Goal: Task Accomplishment & Management: Use online tool/utility

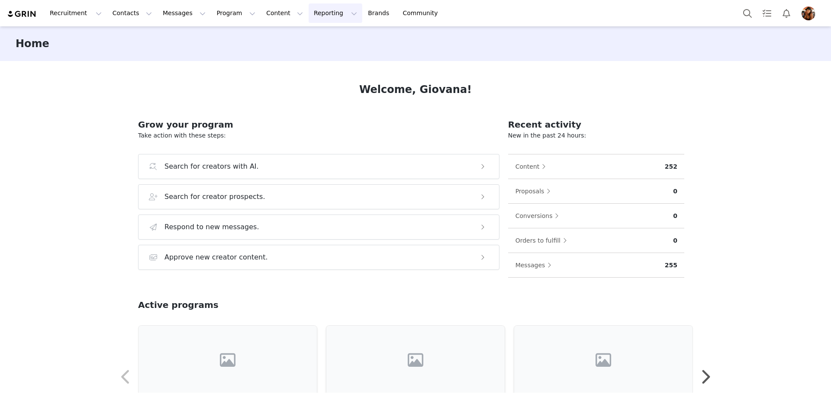
click at [309, 19] on button "Reporting Reporting" at bounding box center [336, 12] width 54 height 19
click at [320, 55] on p "Report Builder" at bounding box center [310, 54] width 43 height 9
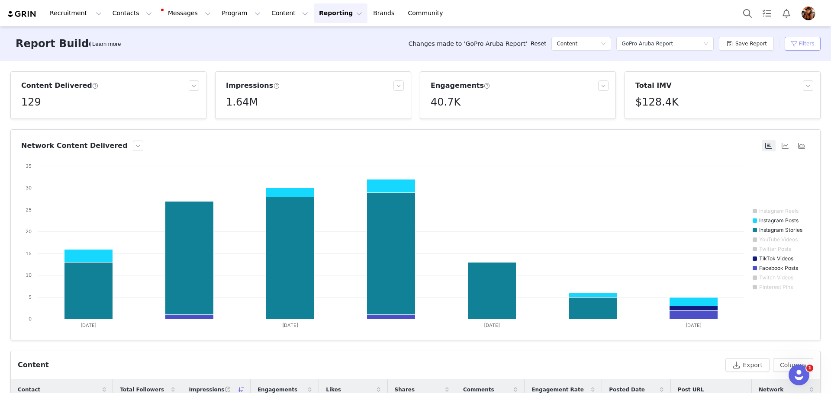
click at [794, 48] on button "Filters" at bounding box center [802, 44] width 36 height 14
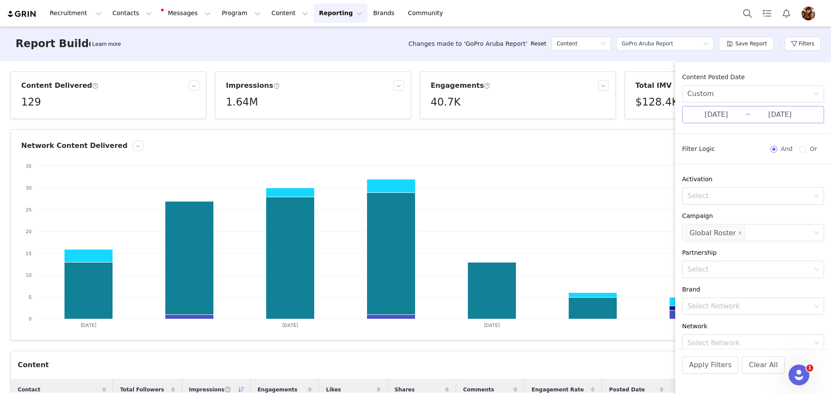
click at [771, 109] on input "[DATE]" at bounding box center [780, 114] width 58 height 11
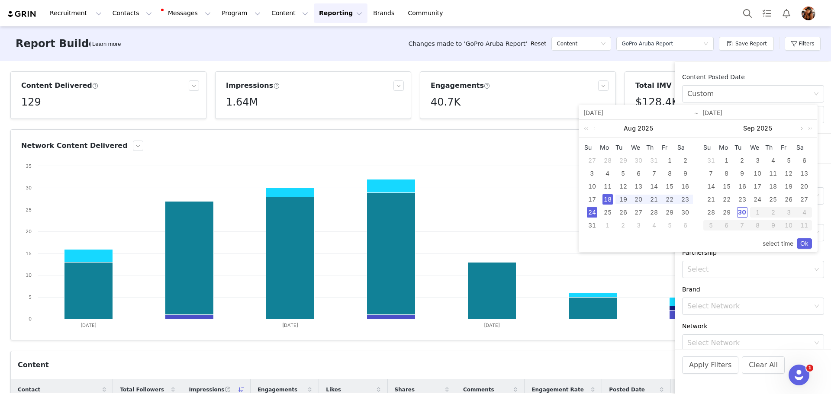
click at [800, 129] on link at bounding box center [801, 128] width 8 height 17
click at [682, 129] on link at bounding box center [682, 128] width 8 height 17
click at [606, 198] on div "22" at bounding box center [607, 199] width 10 height 10
click at [625, 195] on div "23" at bounding box center [623, 199] width 10 height 10
type input "[DATE]"
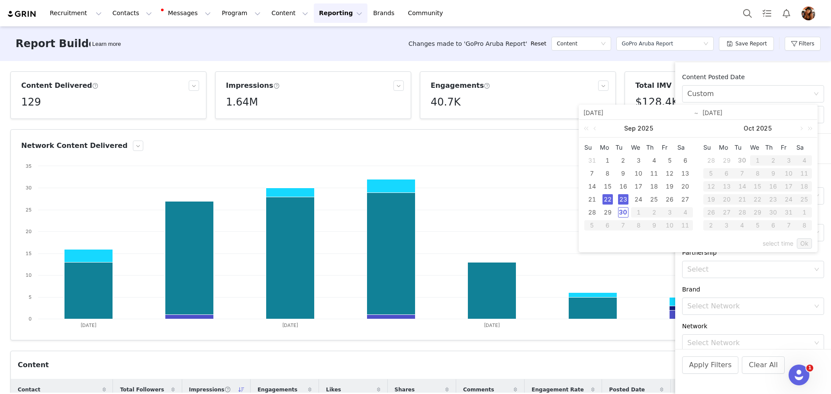
type input "[DATE]"
click at [595, 213] on div "28" at bounding box center [592, 212] width 10 height 10
click at [626, 201] on div "23" at bounding box center [623, 199] width 10 height 10
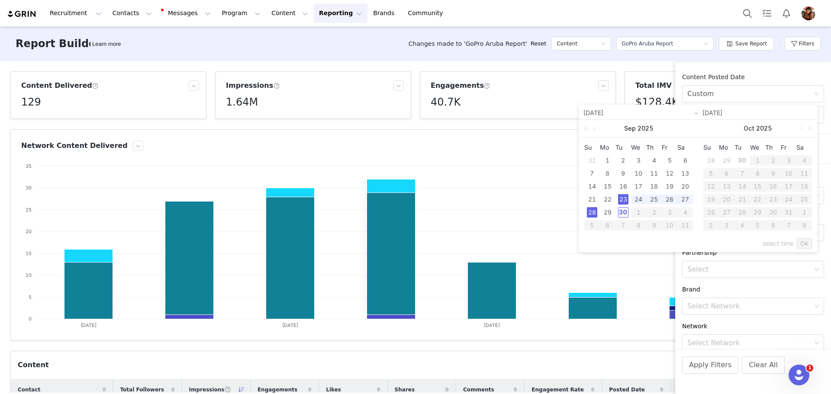
type input "[DATE]"
click at [808, 246] on link "Ok" at bounding box center [804, 243] width 15 height 10
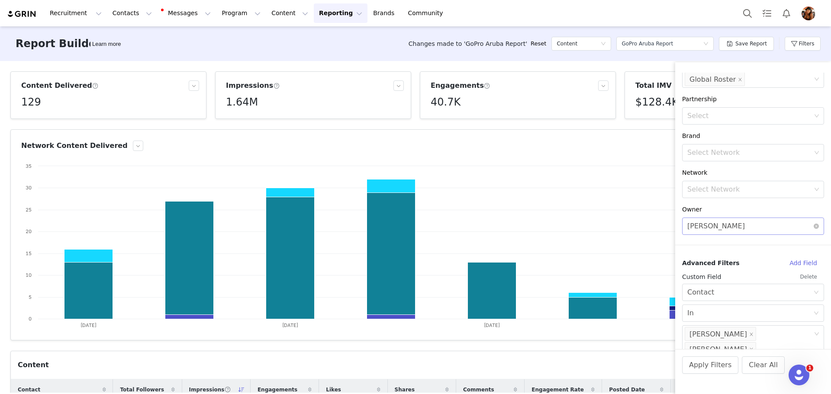
scroll to position [169, 0]
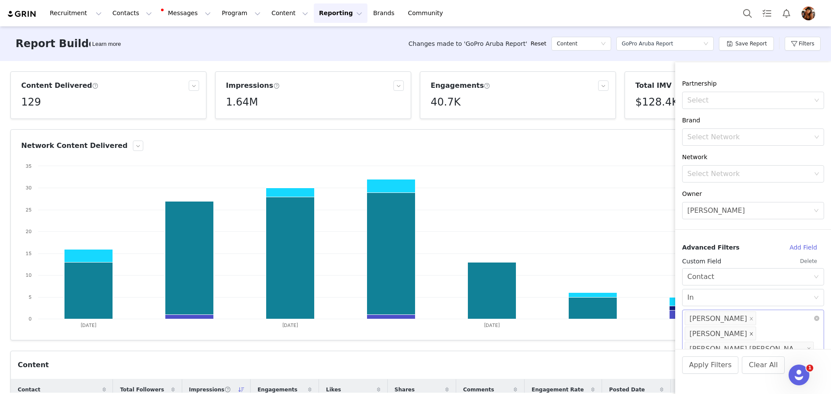
click at [753, 332] on icon "icon: close" at bounding box center [751, 334] width 4 height 4
drag, startPoint x: 800, startPoint y: 320, endPoint x: 788, endPoint y: 324, distance: 12.7
click at [807, 332] on icon "icon: close" at bounding box center [809, 334] width 4 height 4
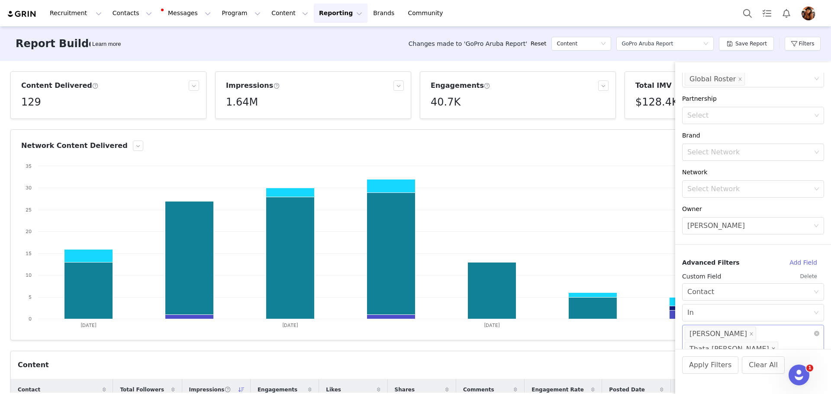
click at [775, 347] on icon "icon: close" at bounding box center [773, 349] width 4 height 4
click at [782, 334] on div "Select Network [PERSON_NAME]" at bounding box center [750, 333] width 130 height 16
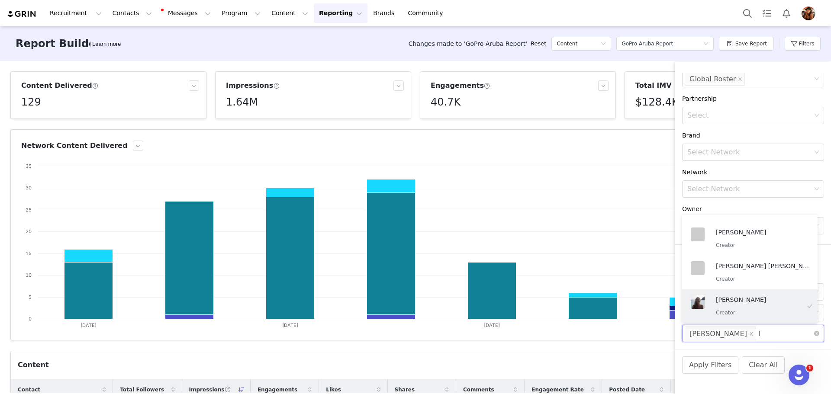
scroll to position [2, 0]
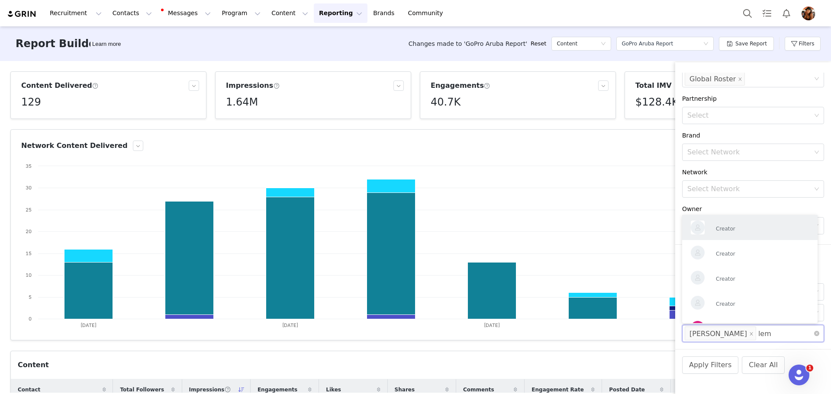
type input "lemi"
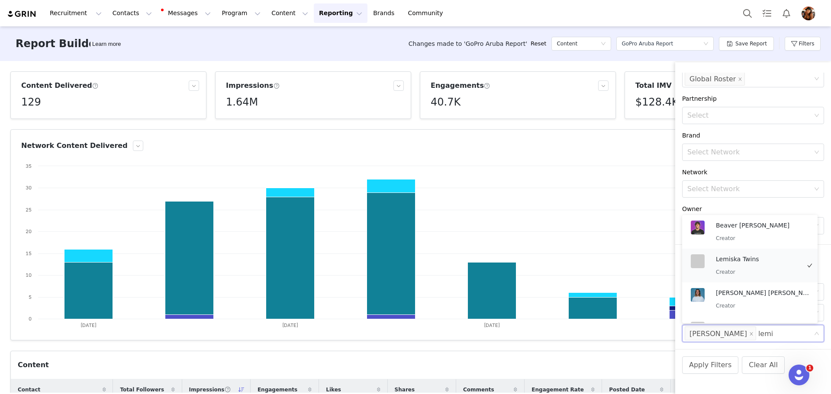
click at [756, 256] on p "Lemiska Twins" at bounding box center [758, 259] width 84 height 10
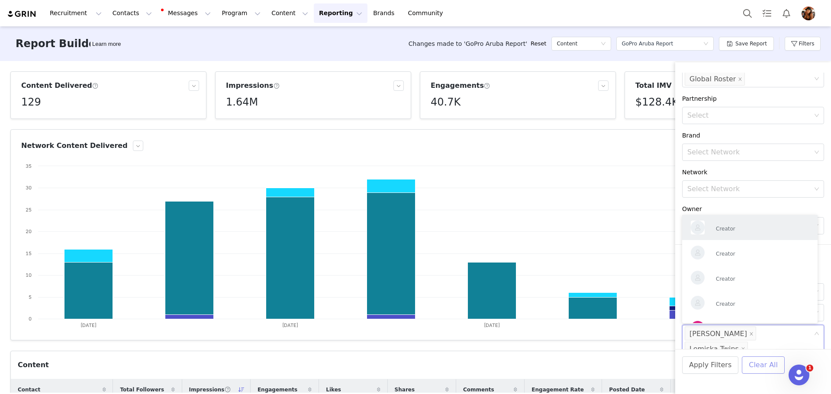
type input "v"
type input "ferrada"
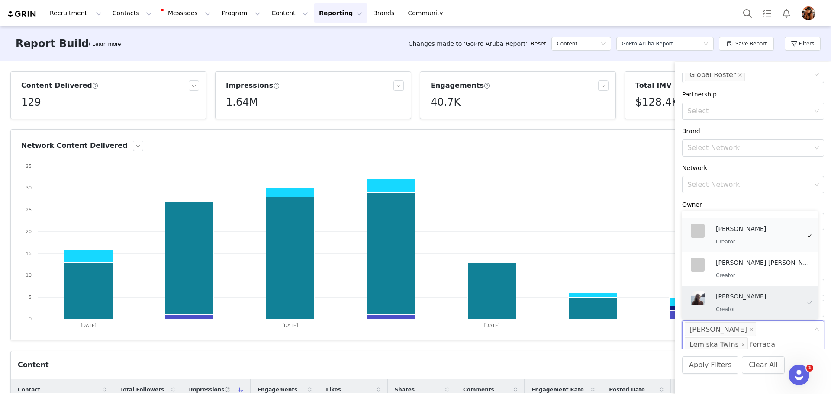
scroll to position [0, 0]
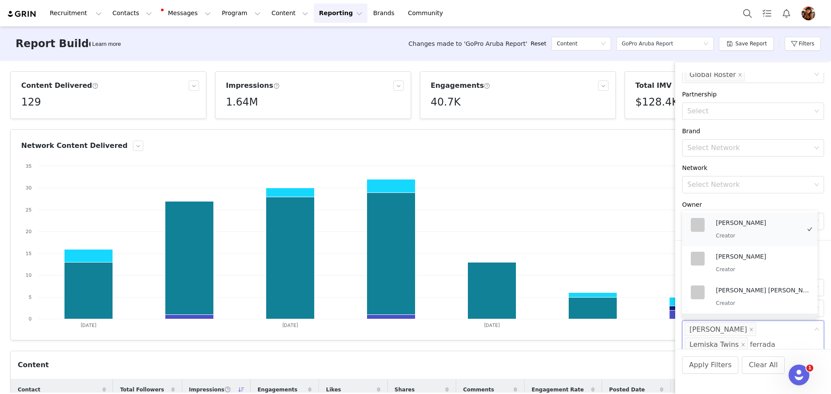
click at [725, 220] on p "[PERSON_NAME]" at bounding box center [758, 223] width 84 height 10
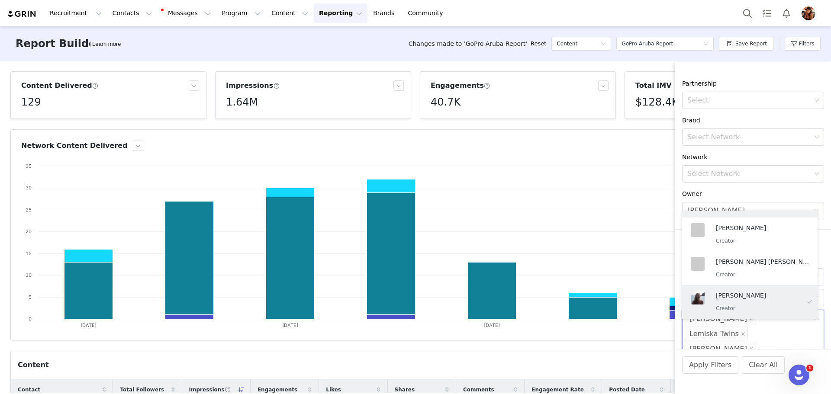
scroll to position [2, 0]
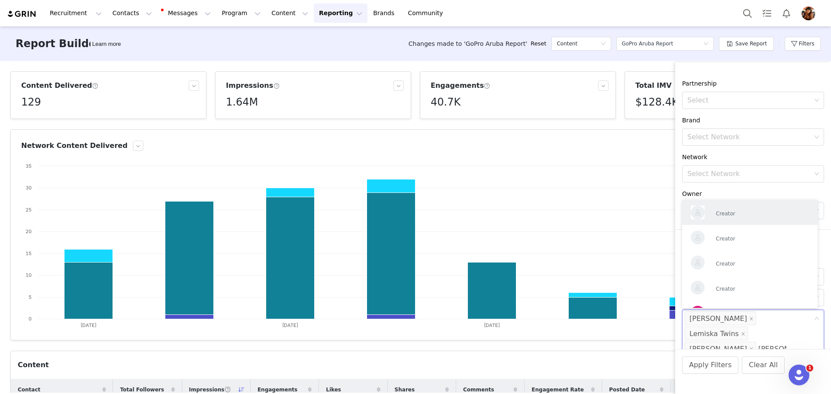
type input "[PERSON_NAME]"
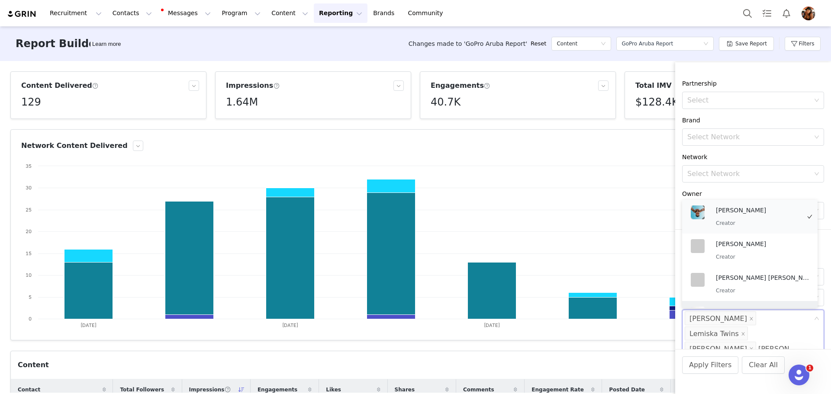
click at [757, 216] on div "[PERSON_NAME] Creator" at bounding box center [758, 217] width 84 height 23
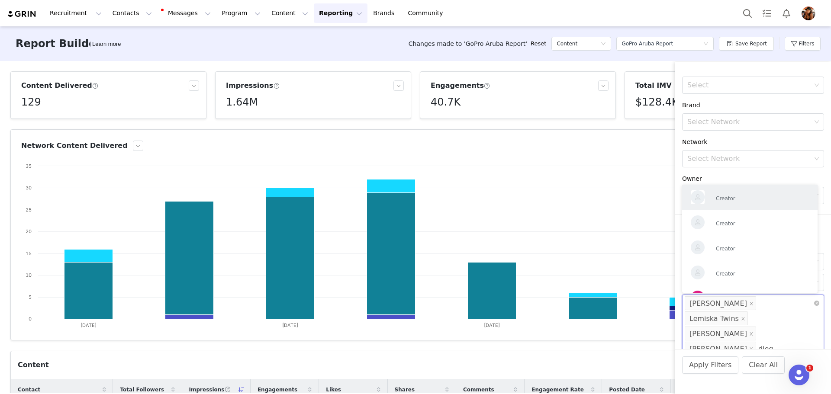
type input "diego"
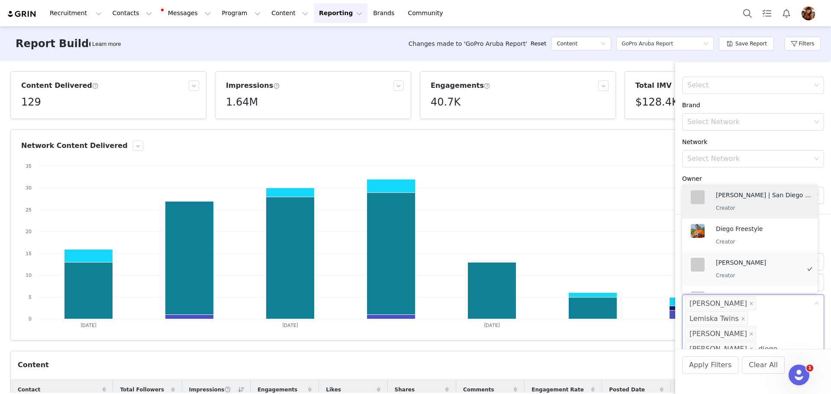
scroll to position [29, 0]
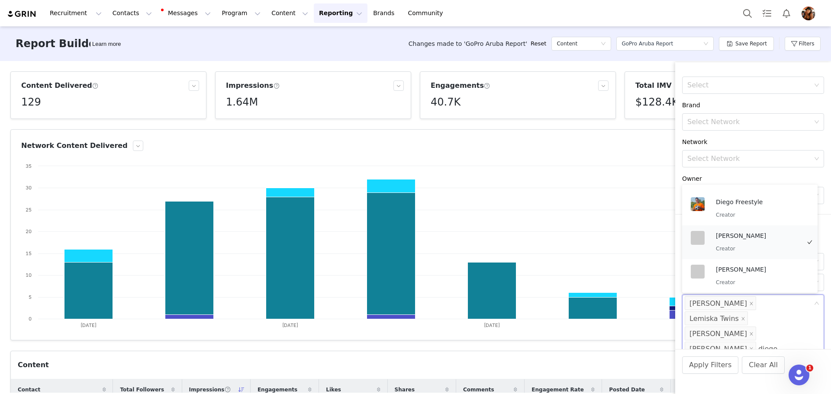
click at [753, 240] on p "[PERSON_NAME]" at bounding box center [758, 236] width 84 height 10
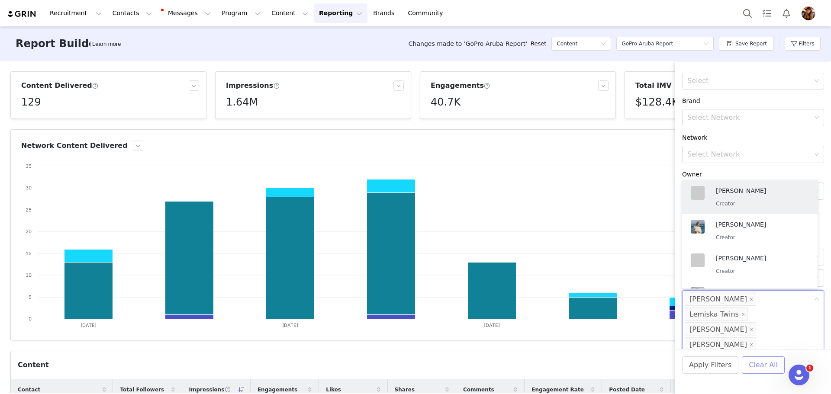
type input "tais"
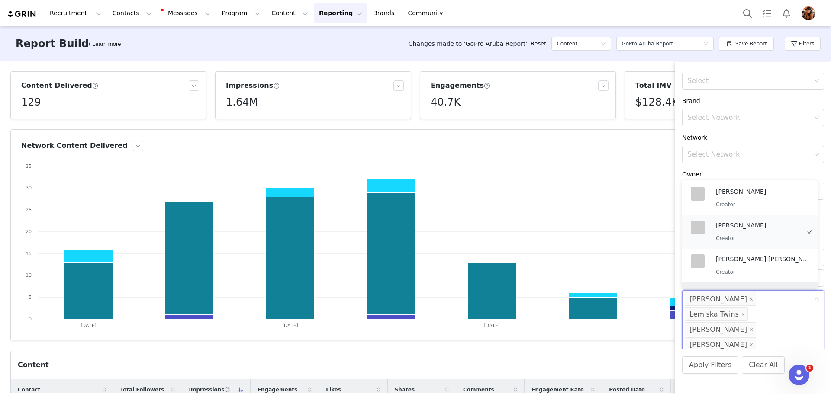
scroll to position [0, 0]
click at [746, 194] on p "[PERSON_NAME]" at bounding box center [758, 193] width 84 height 10
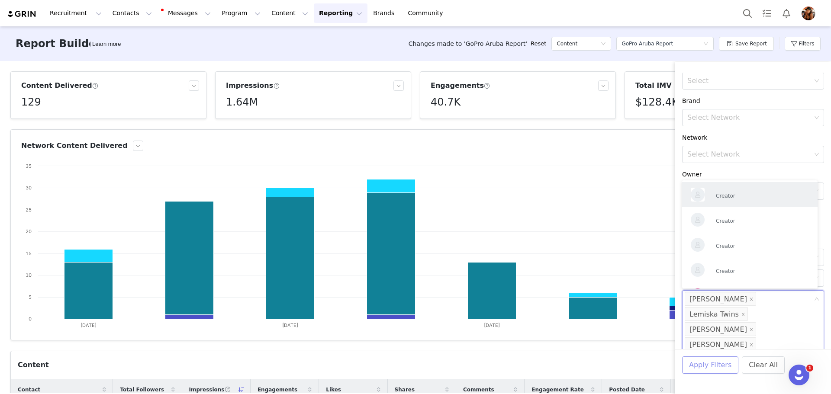
click at [716, 361] on button "Apply Filters" at bounding box center [710, 365] width 56 height 17
